Goal: Task Accomplishment & Management: Manage account settings

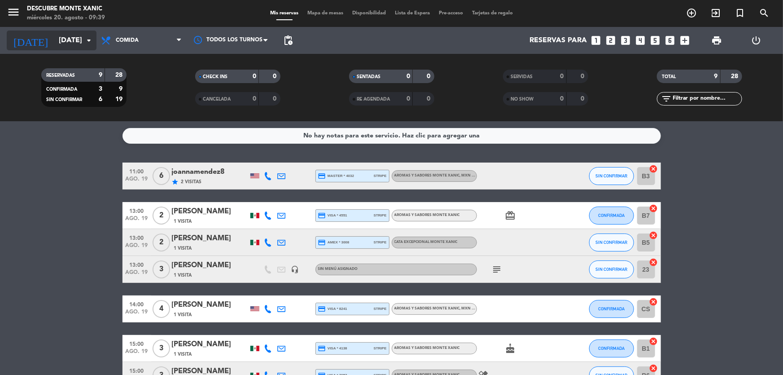
click at [75, 40] on input "[DATE]" at bounding box center [101, 41] width 95 height 18
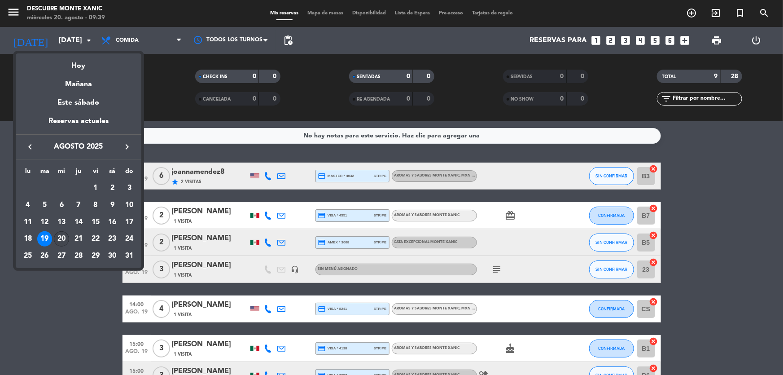
click at [61, 237] on div "20" at bounding box center [61, 238] width 15 height 15
type input "mié. 20 ago."
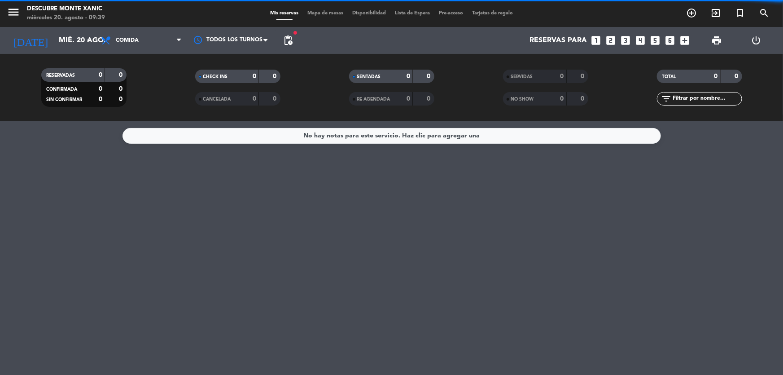
click at [417, 13] on span "Lista de Espera" at bounding box center [413, 13] width 44 height 5
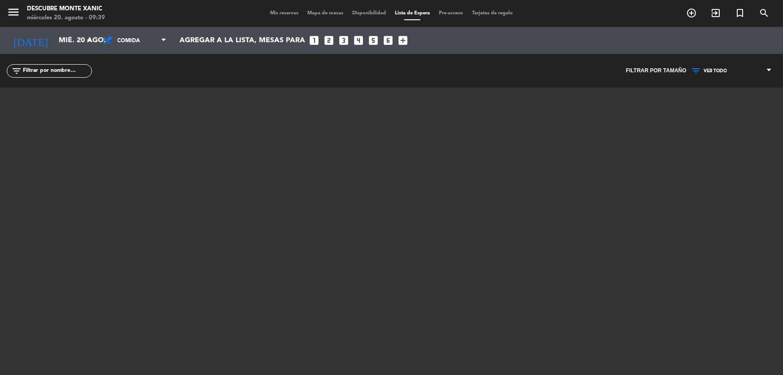
click at [274, 11] on span "Mis reservas" at bounding box center [284, 13] width 37 height 5
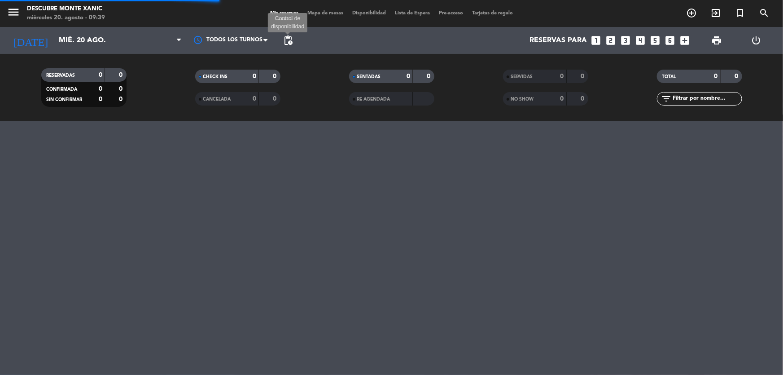
click at [291, 43] on span "pending_actions" at bounding box center [288, 40] width 11 height 11
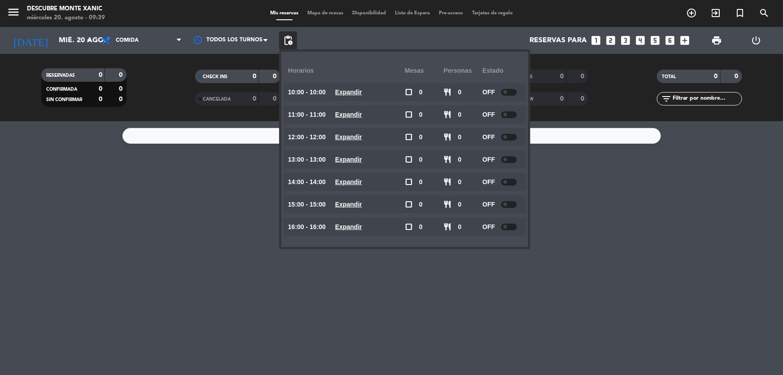
click at [512, 91] on div at bounding box center [509, 92] width 16 height 7
click at [513, 116] on div at bounding box center [509, 114] width 16 height 7
click at [512, 114] on div at bounding box center [509, 114] width 16 height 7
click at [512, 137] on div at bounding box center [509, 137] width 16 height 7
click at [512, 159] on div at bounding box center [509, 159] width 16 height 7
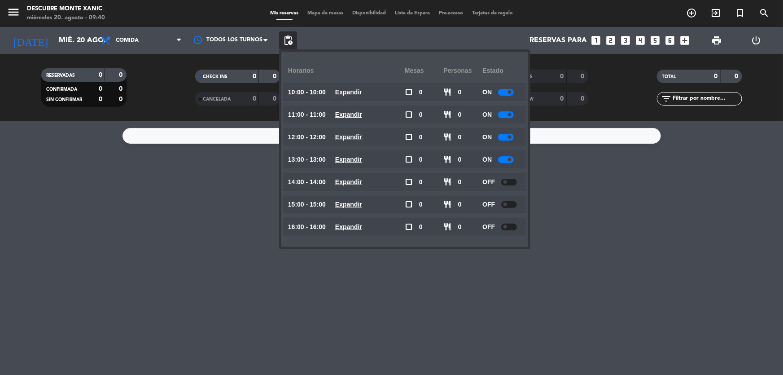
click at [510, 181] on div at bounding box center [509, 182] width 16 height 7
click at [513, 202] on div at bounding box center [509, 204] width 16 height 7
click at [514, 204] on div at bounding box center [509, 204] width 16 height 7
click at [513, 225] on div at bounding box center [509, 227] width 16 height 7
drag, startPoint x: 203, startPoint y: 226, endPoint x: 135, endPoint y: 136, distance: 112.5
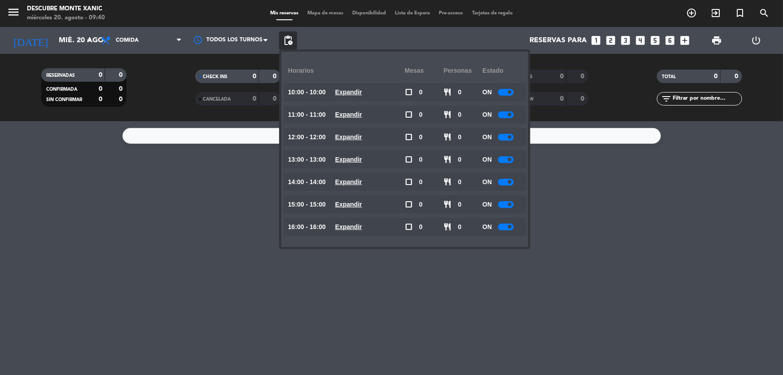
click at [202, 223] on div "No hay notas para este servicio. Haz clic para agregar una" at bounding box center [391, 248] width 783 height 254
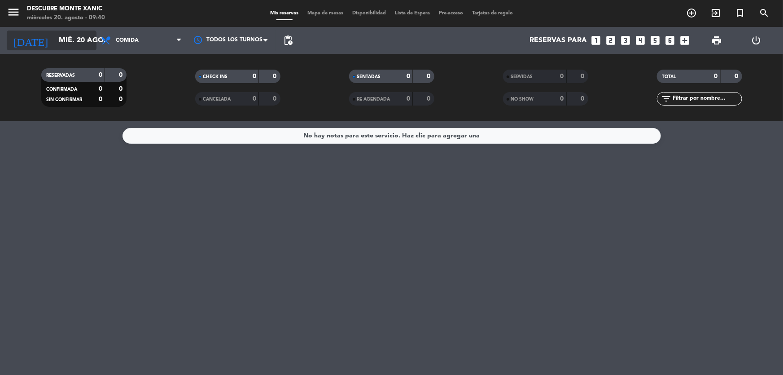
click at [88, 43] on icon "arrow_drop_down" at bounding box center [88, 40] width 11 height 11
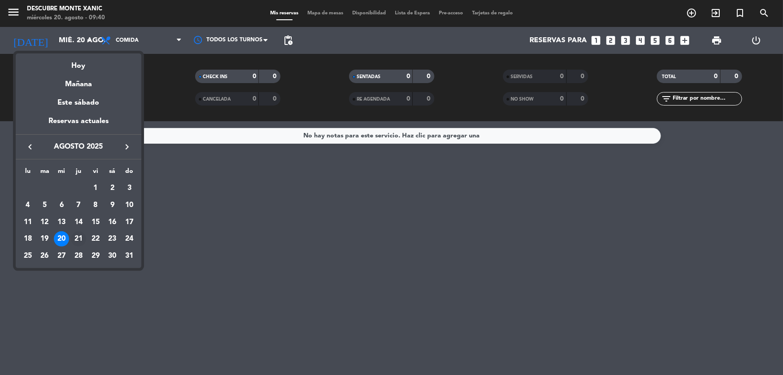
click at [75, 239] on div "21" at bounding box center [78, 238] width 15 height 15
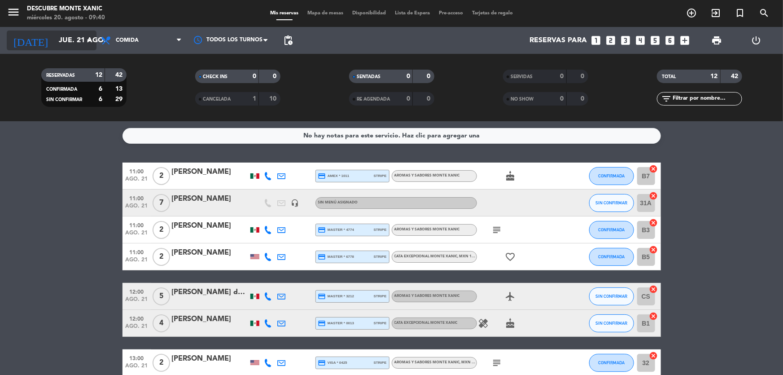
click at [76, 43] on input "jue. 21 ago." at bounding box center [101, 41] width 95 height 18
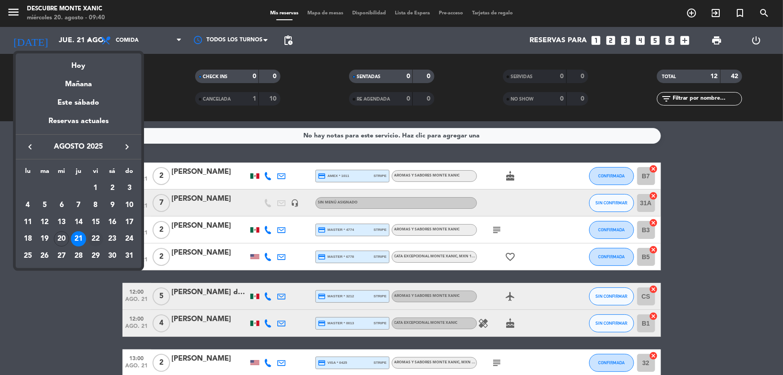
click at [98, 244] on div "22" at bounding box center [95, 238] width 15 height 15
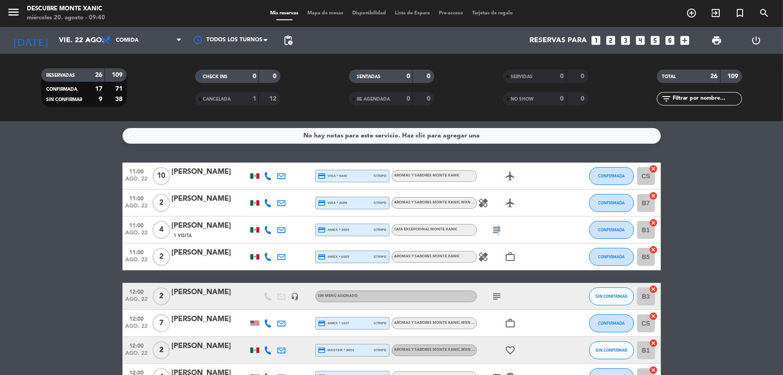
click at [497, 230] on icon "subject" at bounding box center [497, 229] width 11 height 11
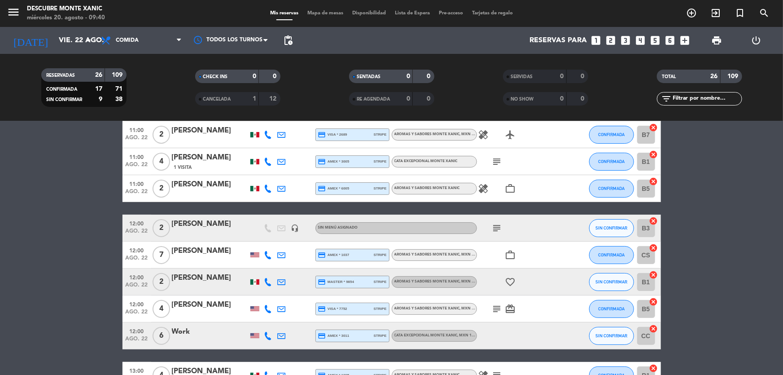
scroll to position [122, 0]
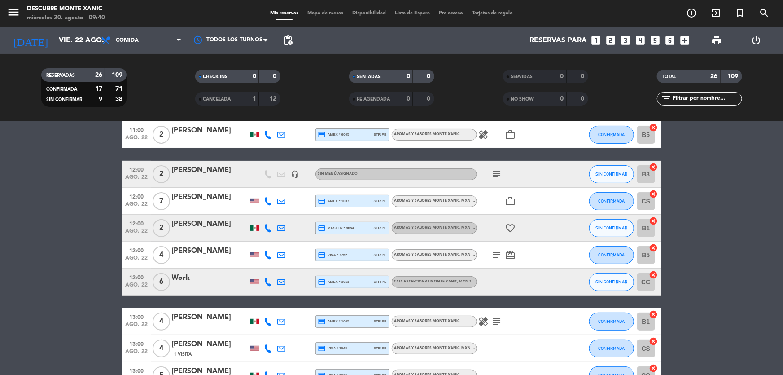
click at [496, 173] on icon "subject" at bounding box center [497, 174] width 11 height 11
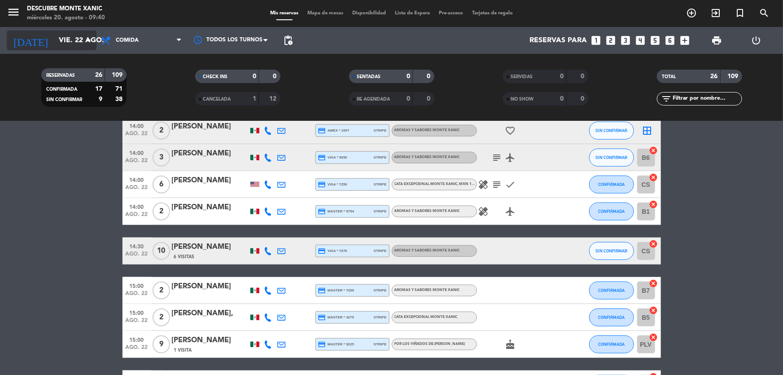
scroll to position [347, 0]
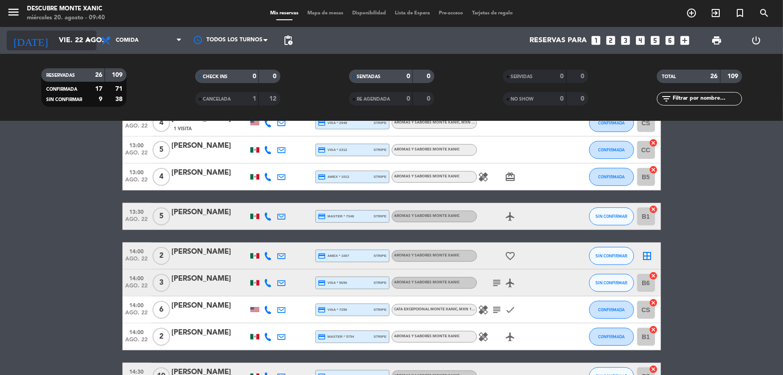
click at [66, 38] on input "vie. 22 ago." at bounding box center [101, 41] width 95 height 18
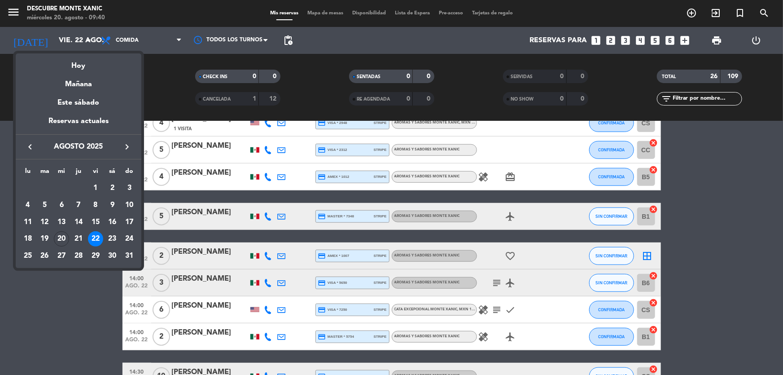
click at [7, 20] on div at bounding box center [391, 187] width 783 height 375
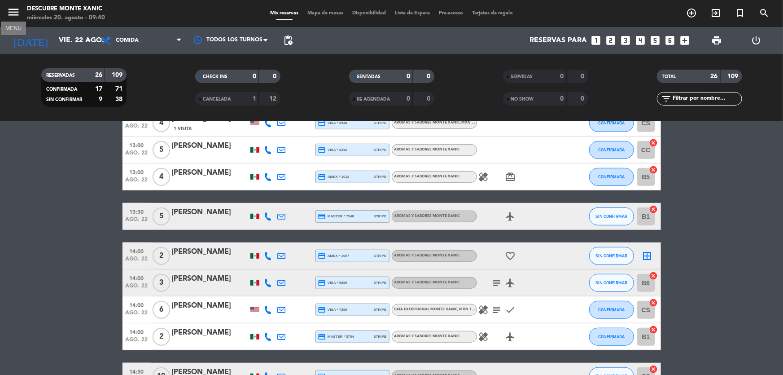
click at [7, 14] on icon "menu" at bounding box center [13, 11] width 13 height 13
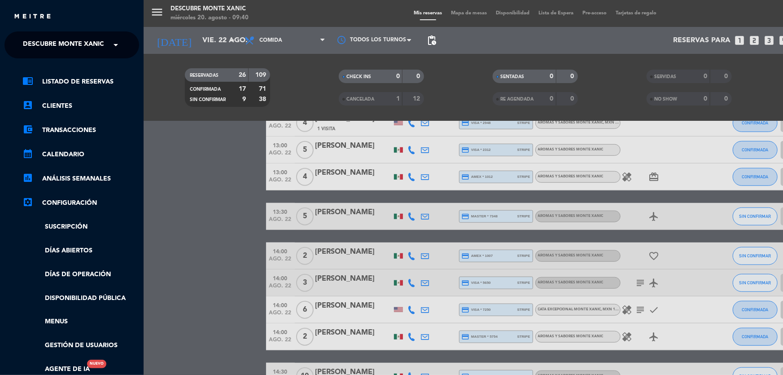
click at [42, 45] on span "Descubre Monte Xanic" at bounding box center [63, 44] width 81 height 19
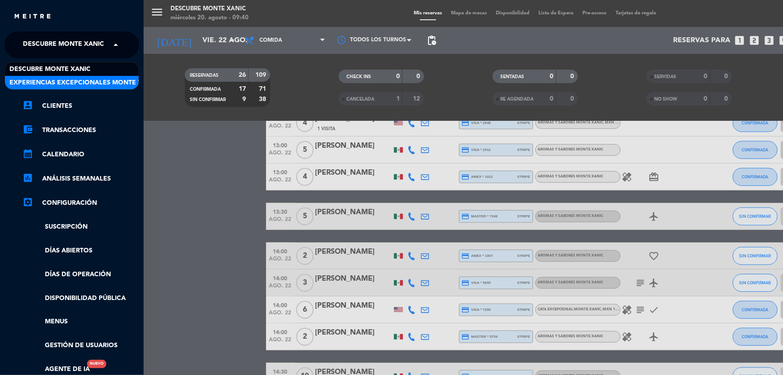
click at [48, 89] on div "Experiencias Excepcionales Monte Xanic" at bounding box center [72, 82] width 134 height 13
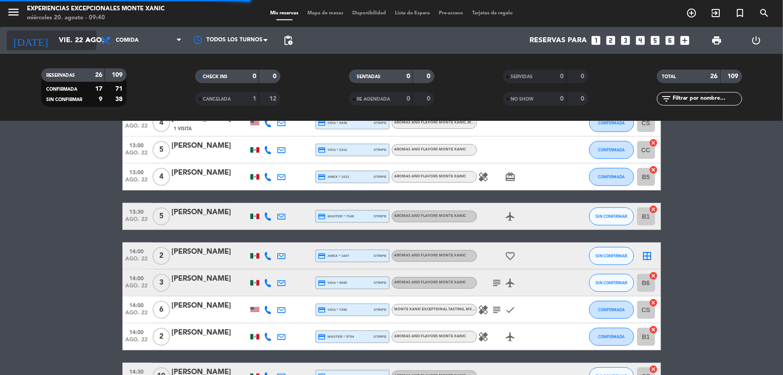
scroll to position [0, 0]
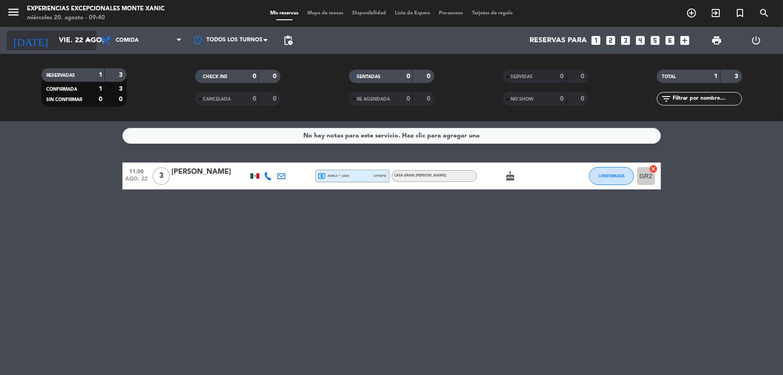
click at [61, 44] on input "vie. 22 ago." at bounding box center [101, 41] width 95 height 18
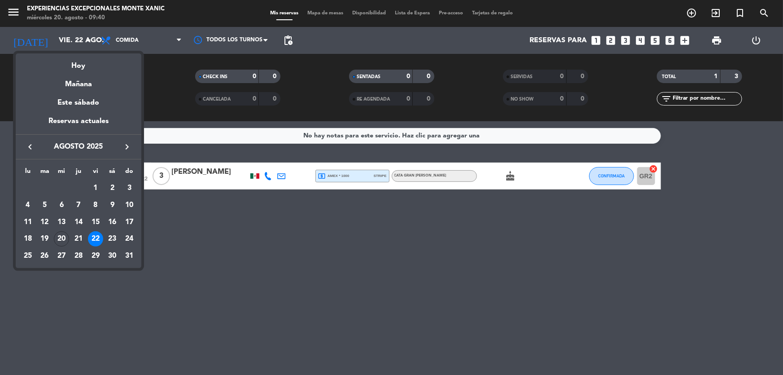
click at [111, 238] on div "23" at bounding box center [112, 238] width 15 height 15
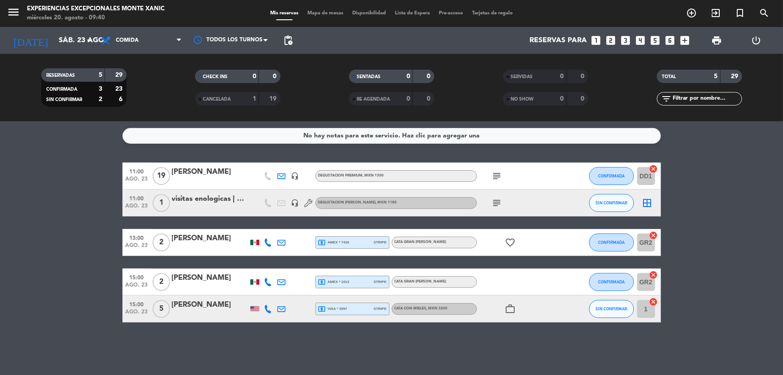
click at [5, 12] on div "menu Experiencias Excepcionales [PERSON_NAME] [DATE] 20. agosto - 09:40" at bounding box center [98, 13] width 196 height 21
click at [17, 10] on icon "menu" at bounding box center [13, 11] width 13 height 13
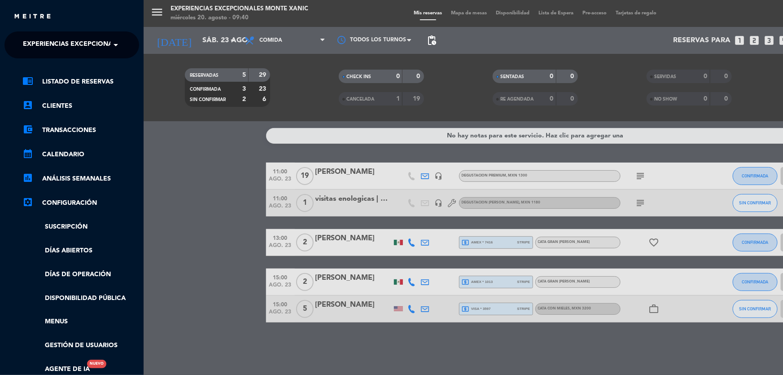
click at [67, 40] on span "Experiencias Excepcionales Monte Xanic" at bounding box center [97, 44] width 149 height 19
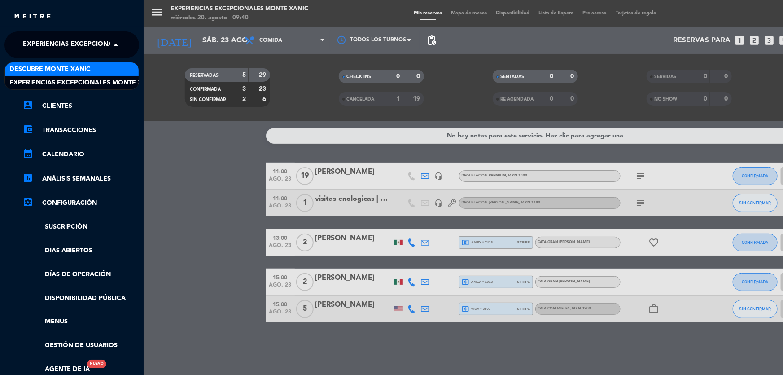
click at [73, 72] on span "Descubre Monte Xanic" at bounding box center [49, 69] width 81 height 10
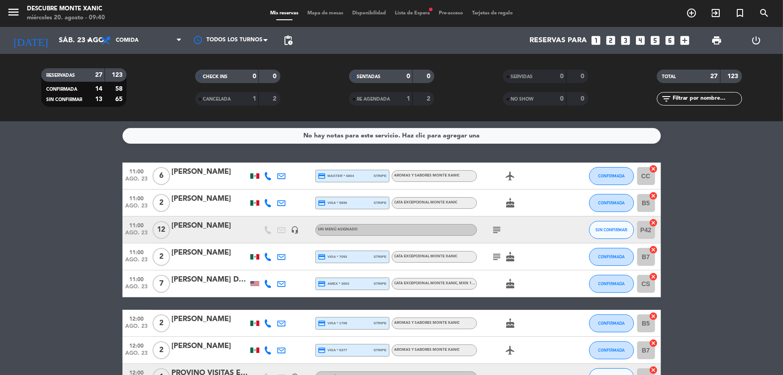
click at [502, 233] on icon "subject" at bounding box center [497, 229] width 11 height 11
click at [500, 233] on icon "subject" at bounding box center [497, 229] width 11 height 11
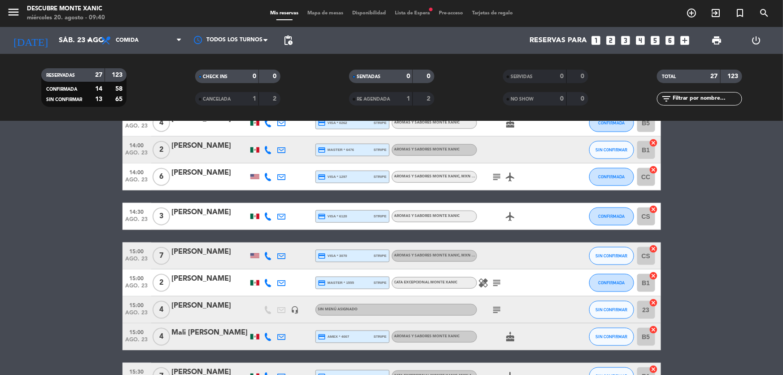
scroll to position [530, 0]
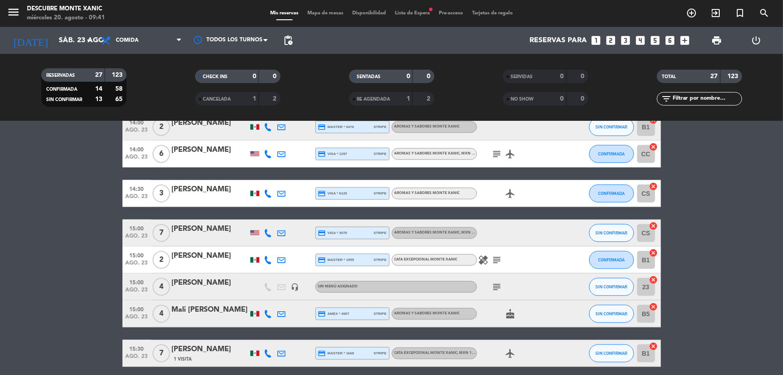
click at [494, 282] on icon "subject" at bounding box center [497, 286] width 11 height 11
click at [26, 245] on bookings-row "11:00 [DATE] 6 [PERSON_NAME] credit_card master * 6804 stripe Aromas y Sabores …" at bounding box center [391, 46] width 783 height 828
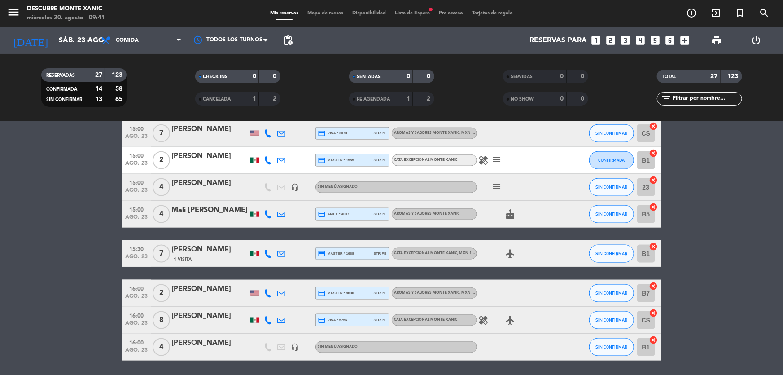
scroll to position [660, 0]
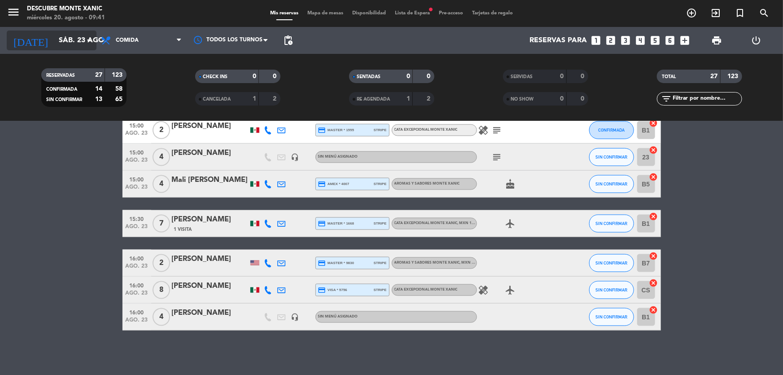
click at [67, 40] on input "sáb. 23 ago." at bounding box center [101, 41] width 95 height 18
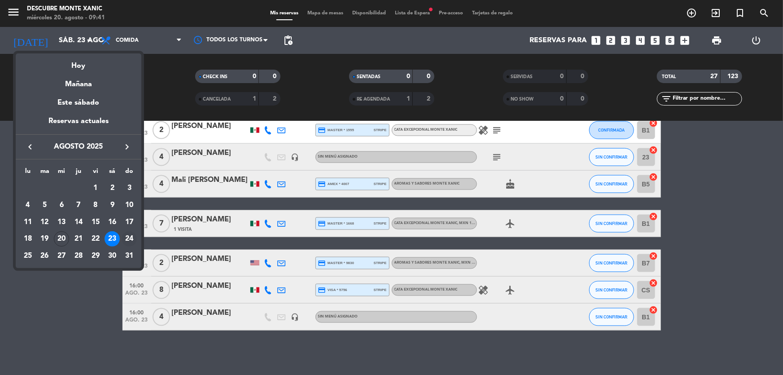
click at [130, 238] on div "24" at bounding box center [129, 238] width 15 height 15
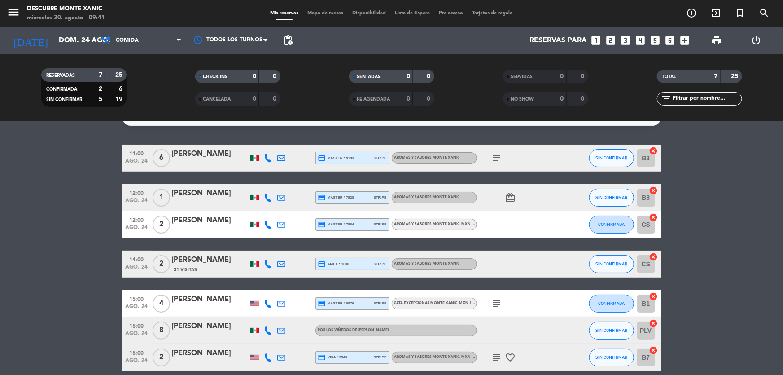
scroll to position [0, 0]
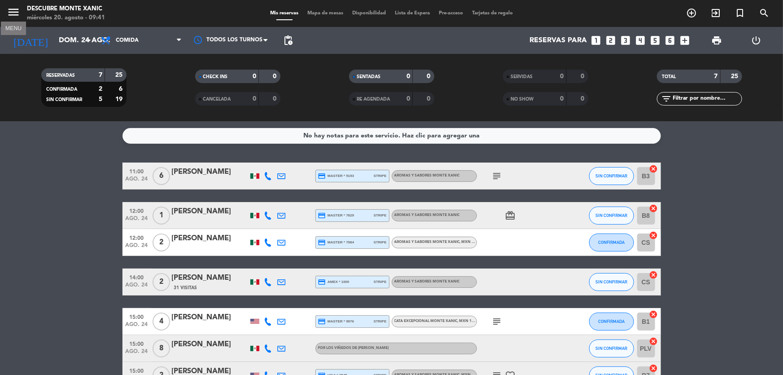
click at [12, 9] on icon "menu" at bounding box center [13, 11] width 13 height 13
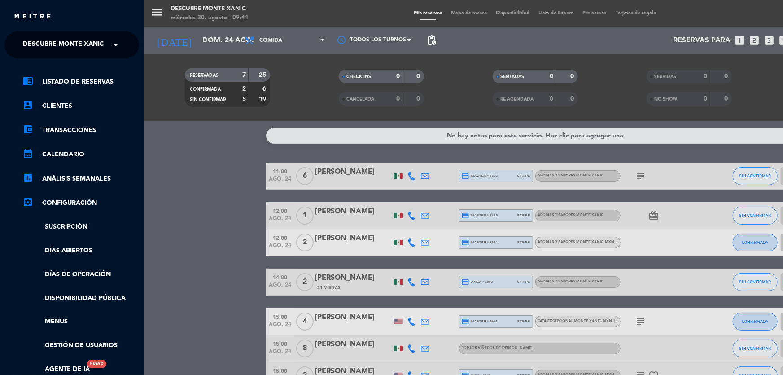
drag, startPoint x: 46, startPoint y: 42, endPoint x: 46, endPoint y: 55, distance: 12.6
click at [47, 42] on span "Descubre Monte Xanic" at bounding box center [63, 44] width 81 height 19
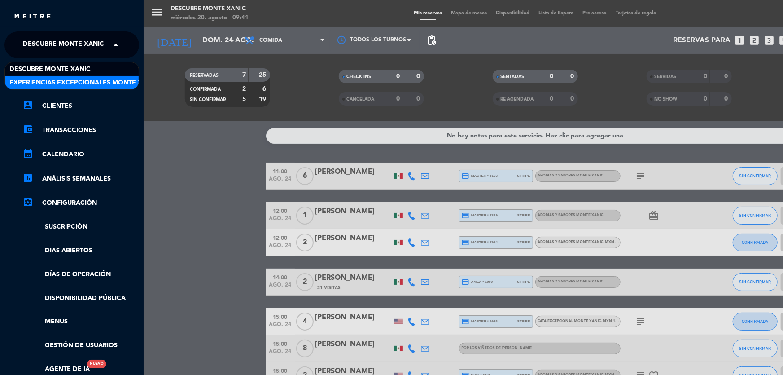
click at [58, 81] on span "Experiencias Excepcionales Monte Xanic" at bounding box center [83, 83] width 149 height 10
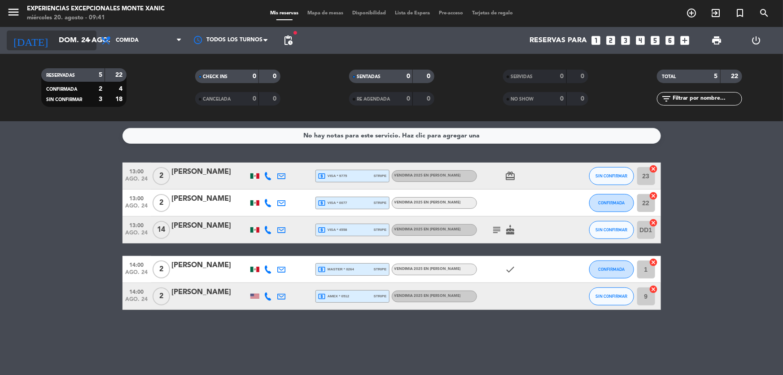
click at [54, 41] on input "dom. 24 ago." at bounding box center [101, 41] width 95 height 18
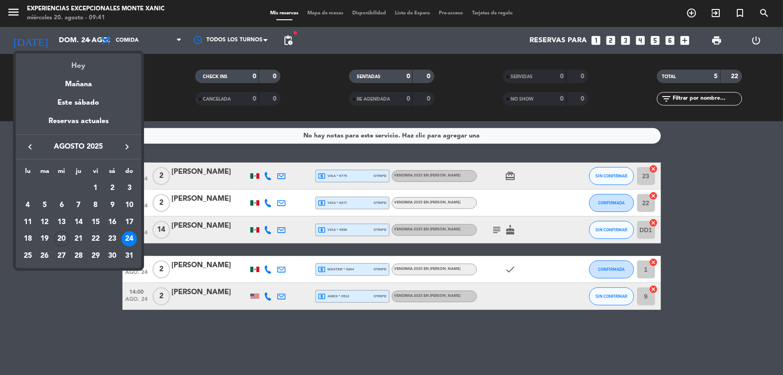
click at [84, 62] on div "Hoy" at bounding box center [79, 62] width 126 height 18
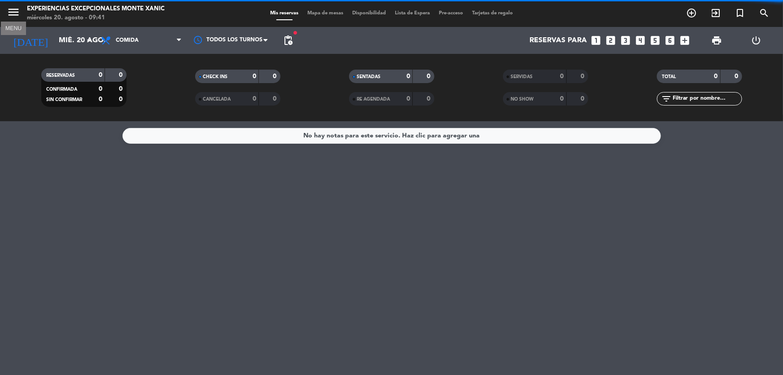
click at [13, 13] on icon "menu" at bounding box center [13, 11] width 13 height 13
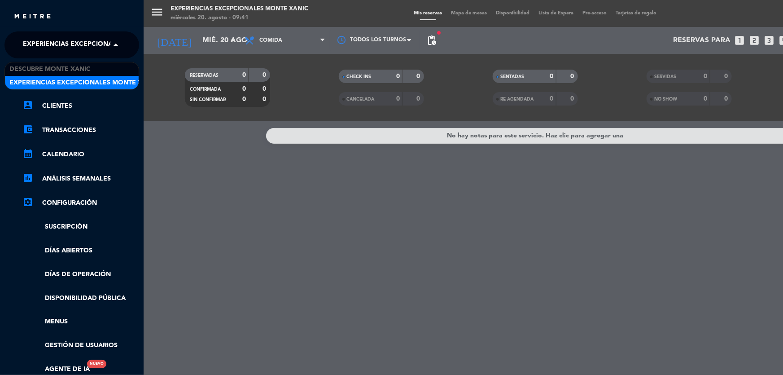
click at [59, 48] on span "Experiencias Excepcionales Monte Xanic" at bounding box center [97, 44] width 149 height 19
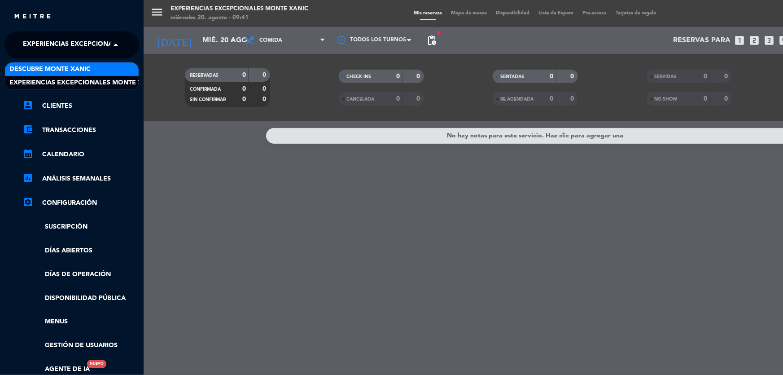
click at [60, 64] on span "Descubre Monte Xanic" at bounding box center [49, 69] width 81 height 10
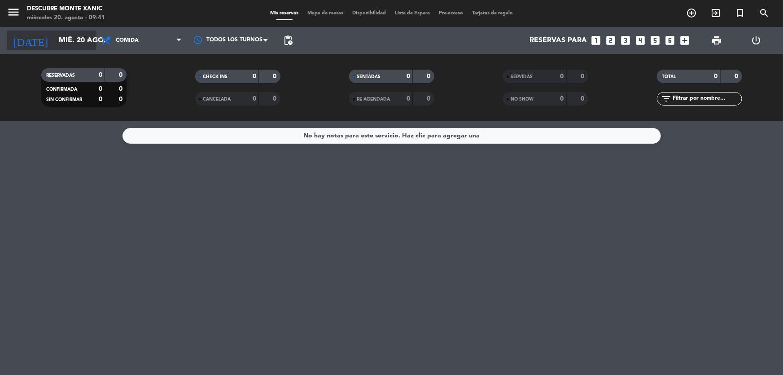
click at [62, 44] on input "mié. 20 ago." at bounding box center [101, 41] width 95 height 18
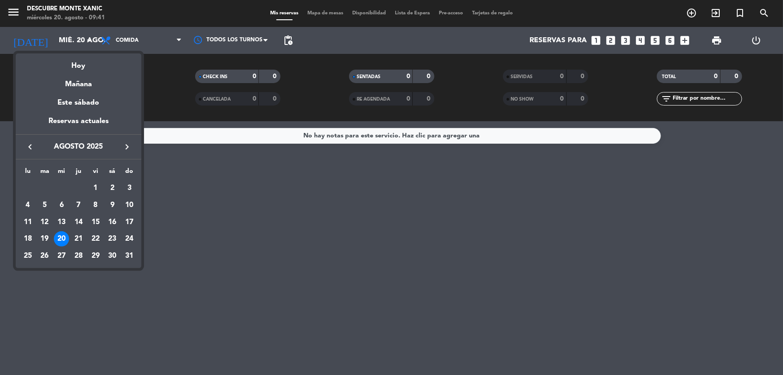
drag, startPoint x: 75, startPoint y: 242, endPoint x: 193, endPoint y: 211, distance: 121.7
click at [75, 242] on div "21" at bounding box center [78, 238] width 15 height 15
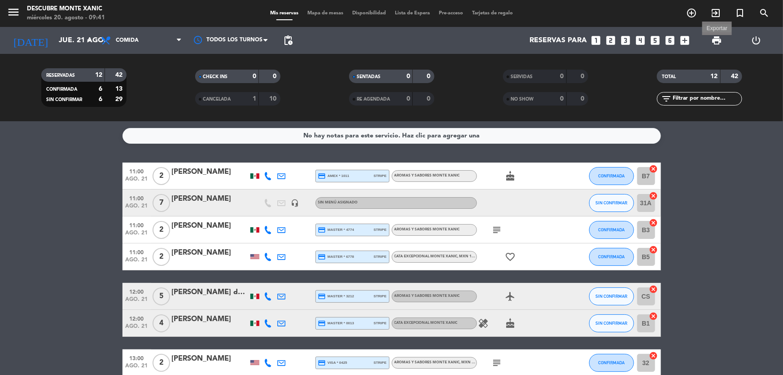
click at [715, 38] on span "print" at bounding box center [716, 40] width 11 height 11
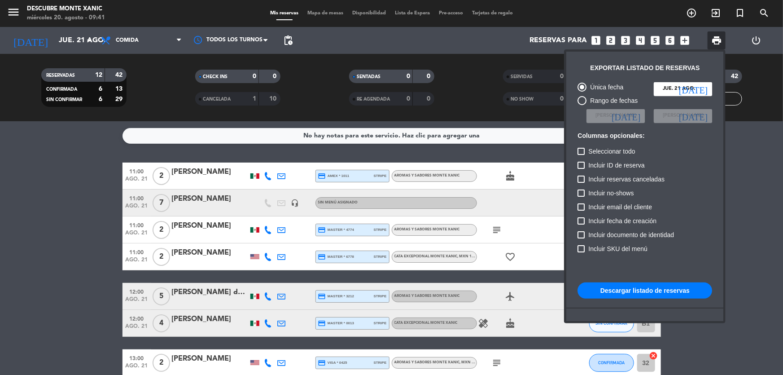
click at [623, 290] on button "Descargar listado de reservas" at bounding box center [645, 290] width 135 height 16
click at [57, 36] on div at bounding box center [391, 187] width 783 height 375
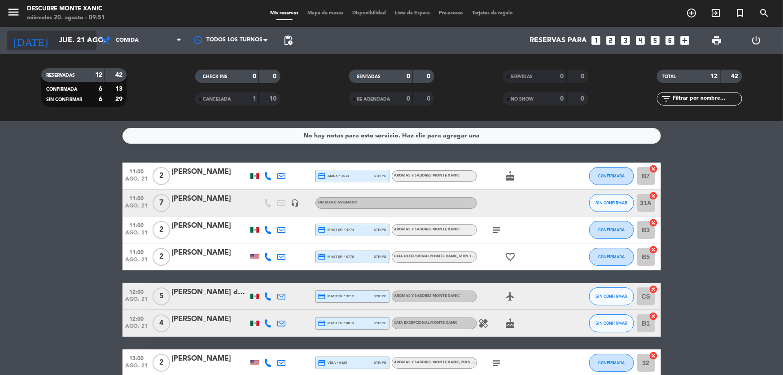
click at [87, 31] on div "[DATE] [DATE] arrow_drop_down" at bounding box center [52, 41] width 90 height 20
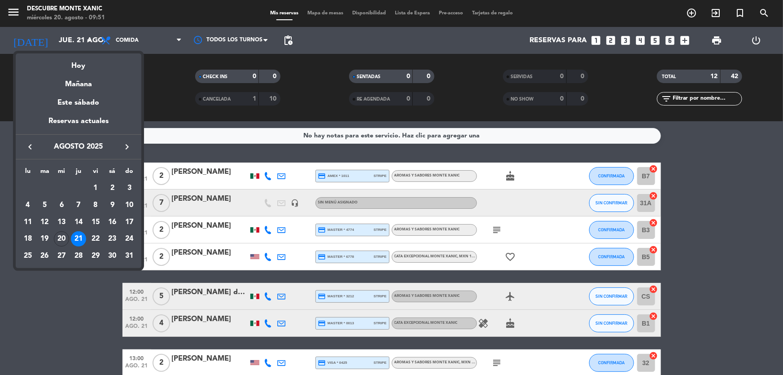
click at [129, 144] on icon "keyboard_arrow_right" at bounding box center [127, 146] width 11 height 11
click at [124, 147] on icon "keyboard_arrow_right" at bounding box center [127, 146] width 11 height 11
click at [97, 219] on div "14" at bounding box center [95, 222] width 15 height 15
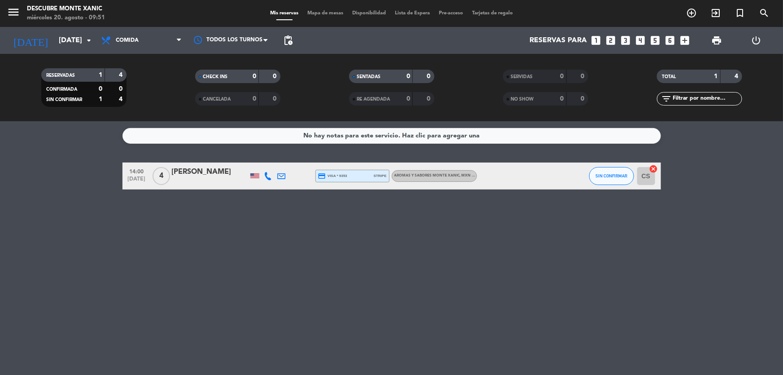
click at [192, 180] on div at bounding box center [210, 181] width 76 height 7
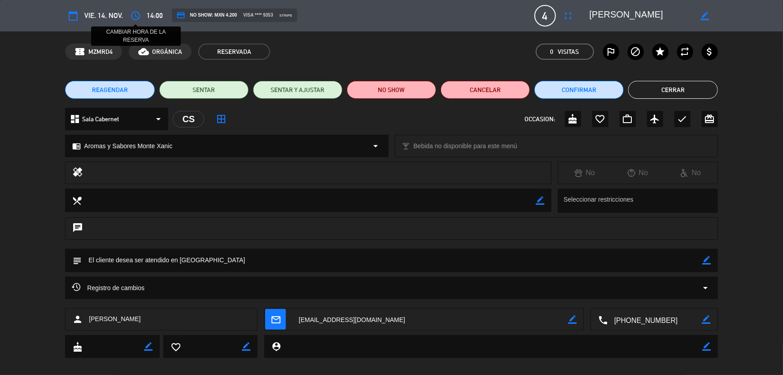
drag, startPoint x: 130, startPoint y: 14, endPoint x: 160, endPoint y: 38, distance: 38.0
click at [131, 14] on icon "access_time" at bounding box center [135, 15] width 11 height 11
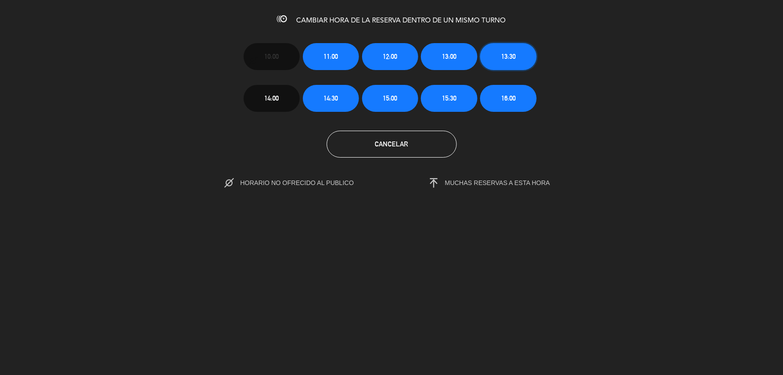
click at [511, 59] on span "13:30" at bounding box center [508, 56] width 14 height 10
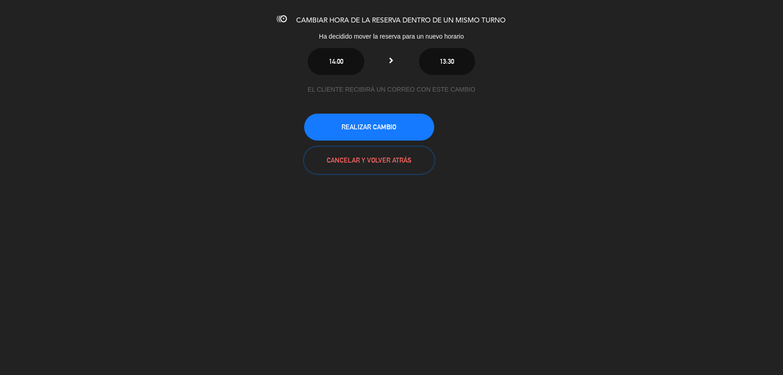
click at [381, 161] on button "CANCELAR Y VOLVER ATRÁS" at bounding box center [369, 160] width 130 height 27
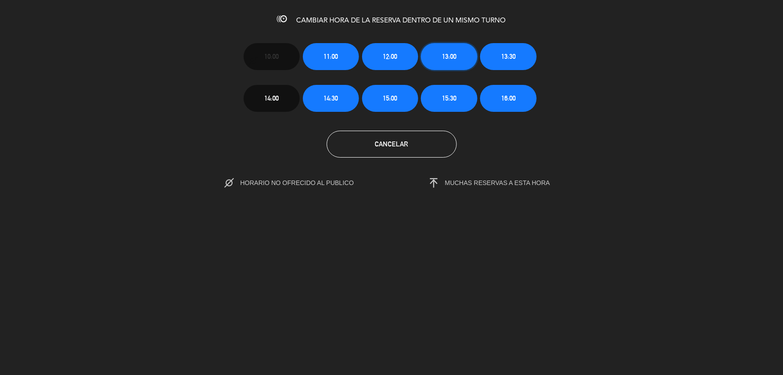
drag, startPoint x: 454, startPoint y: 57, endPoint x: 385, endPoint y: 183, distance: 143.6
click at [453, 57] on span "13:00" at bounding box center [449, 56] width 14 height 10
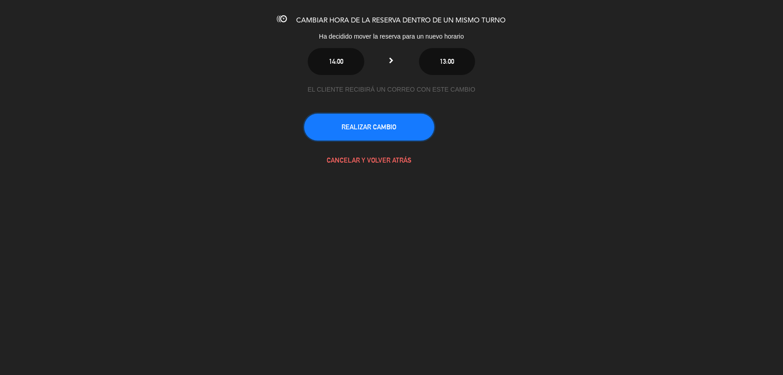
click at [388, 126] on button "REALIZAR CAMBIO" at bounding box center [369, 127] width 130 height 27
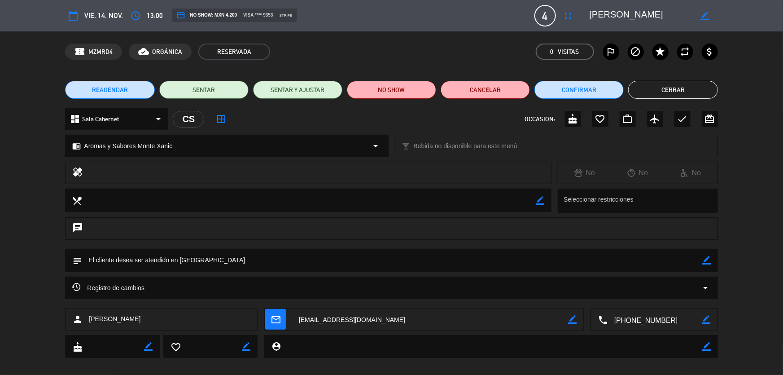
click at [663, 86] on button "Cerrar" at bounding box center [672, 90] width 89 height 18
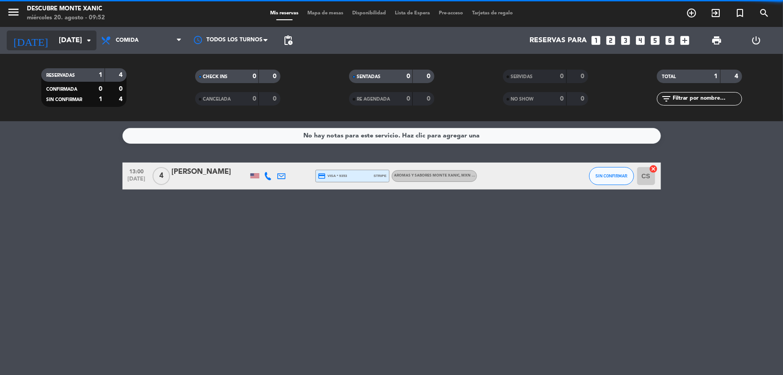
click at [74, 33] on input "[DATE]" at bounding box center [101, 41] width 95 height 18
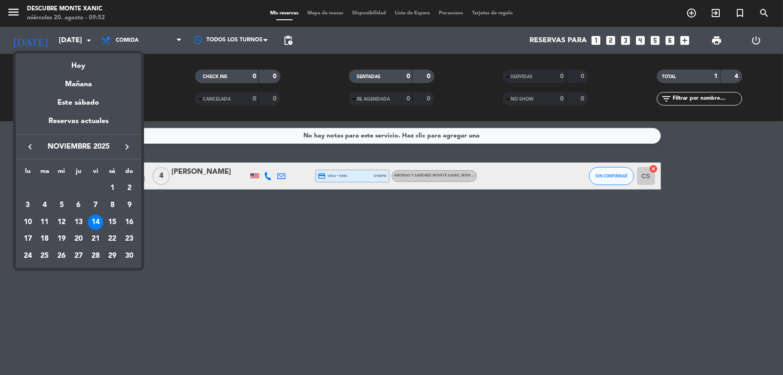
click at [112, 254] on div "29" at bounding box center [112, 255] width 15 height 15
type input "[DATE]"
